Goal: Information Seeking & Learning: Learn about a topic

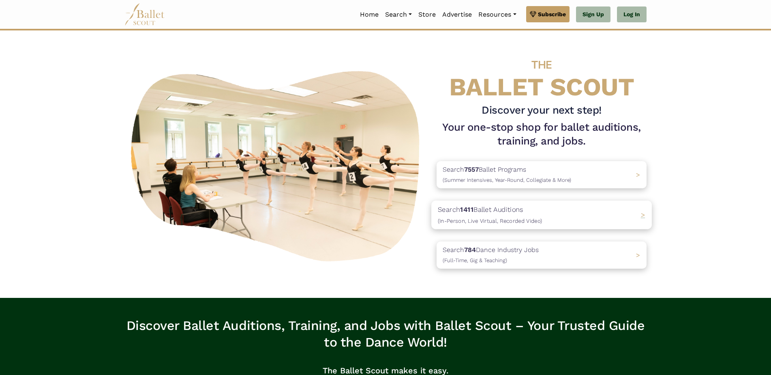
click at [555, 225] on div "Search 1411 Ballet Auditions (In-Person, Live Virtual, Recorded Video) >" at bounding box center [541, 214] width 221 height 28
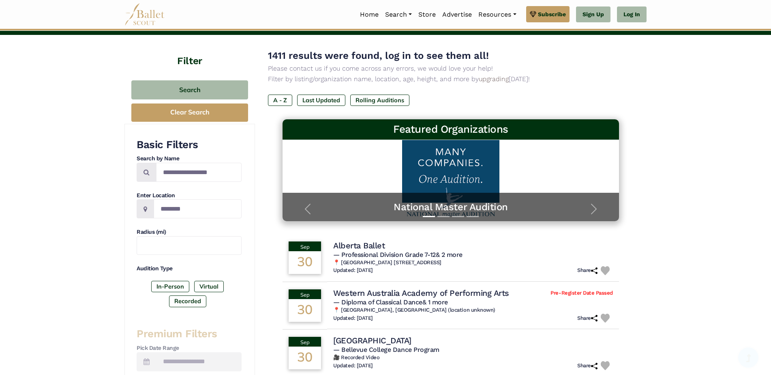
scroll to position [81, 0]
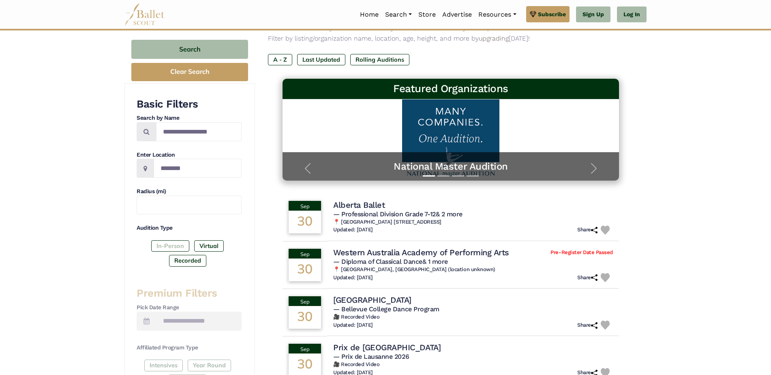
click at [172, 243] on label "In-Person" at bounding box center [170, 245] width 38 height 11
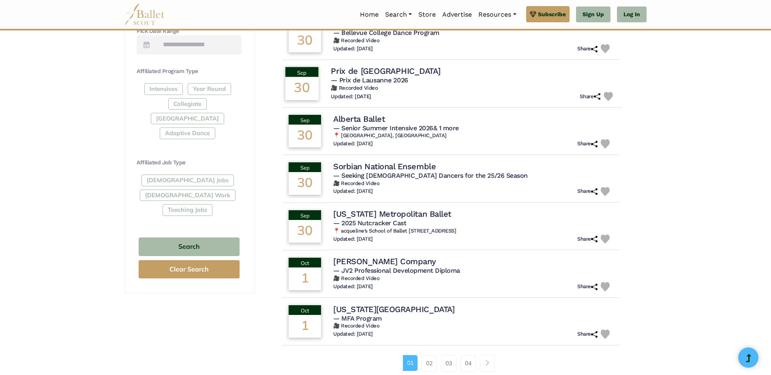
scroll to position [365, 0]
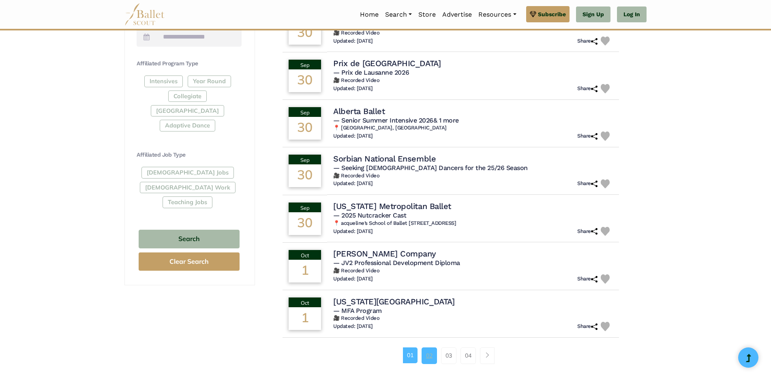
click at [430, 351] on link "02" at bounding box center [429, 355] width 15 height 16
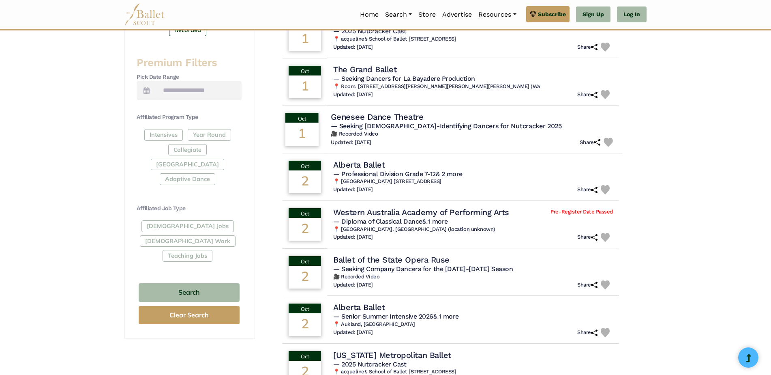
scroll to position [365, 0]
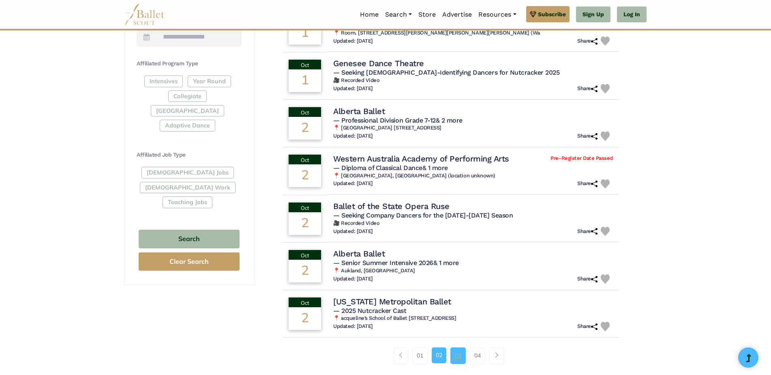
click at [459, 351] on link "03" at bounding box center [457, 355] width 15 height 16
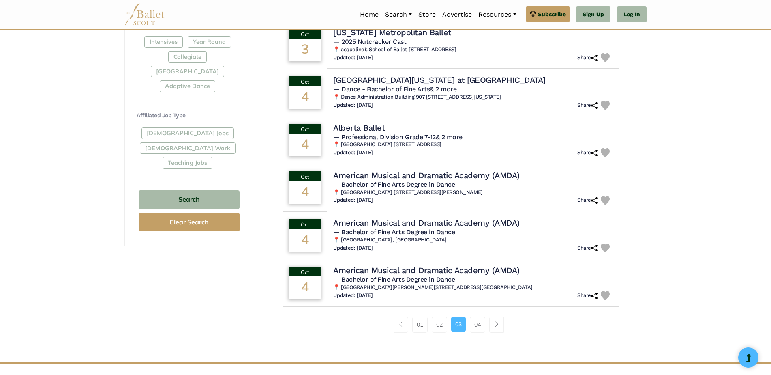
scroll to position [405, 0]
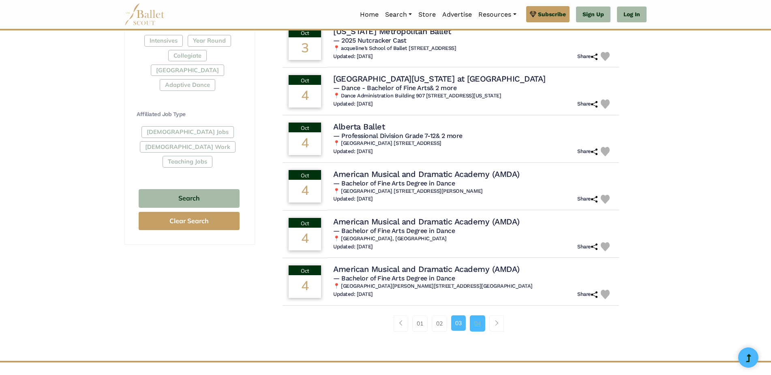
click at [473, 320] on link "04" at bounding box center [477, 323] width 15 height 16
